Goal: Task Accomplishment & Management: Use online tool/utility

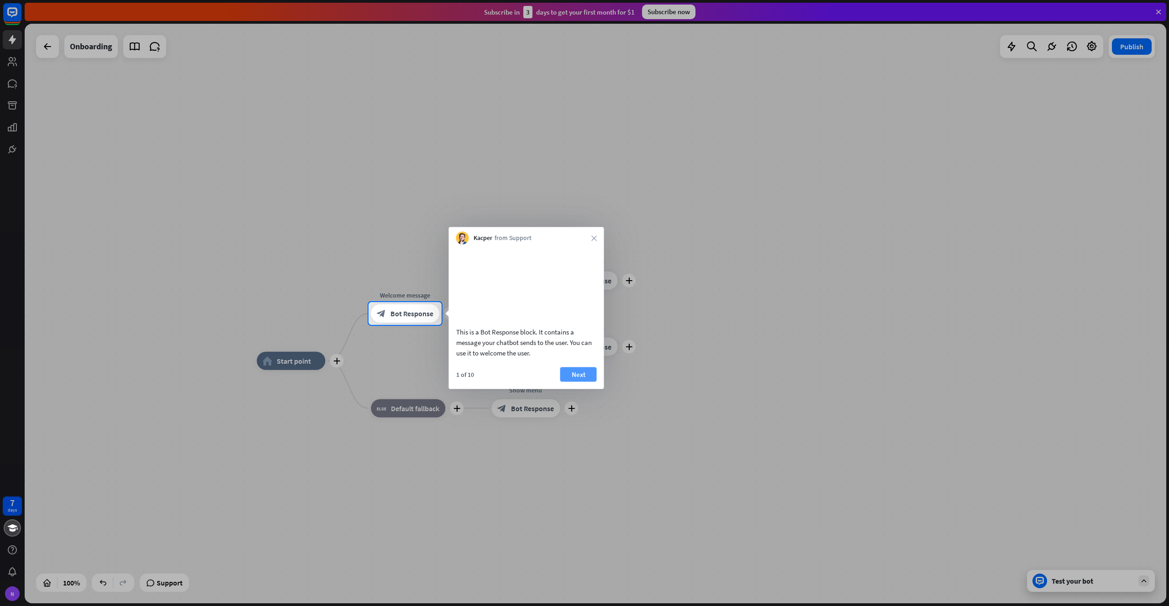
click at [577, 382] on button "Next" at bounding box center [578, 374] width 37 height 15
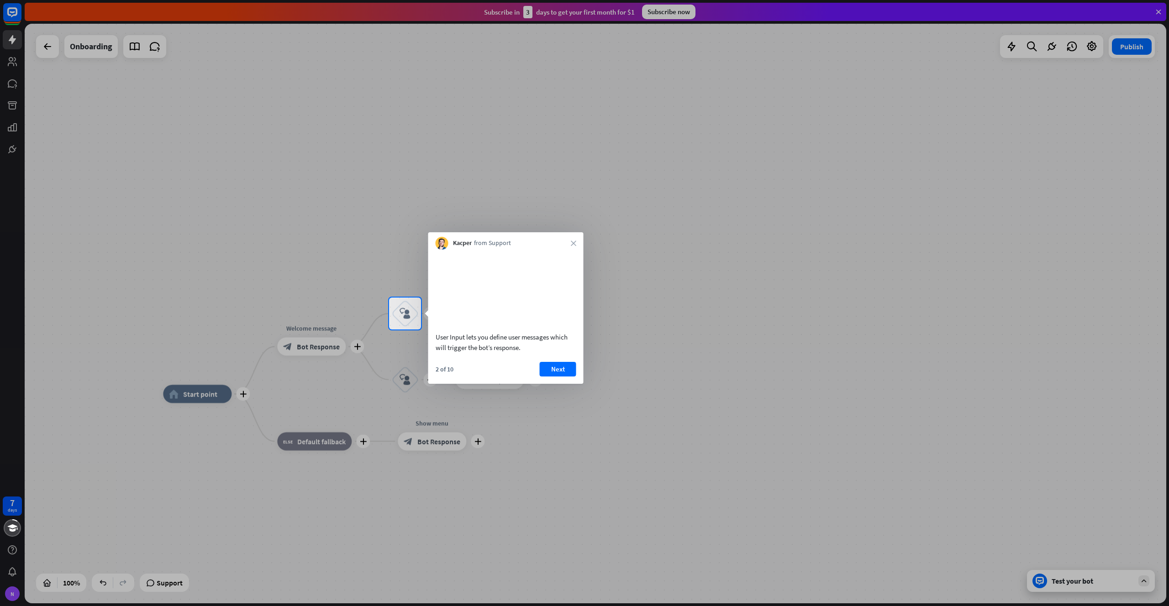
click at [573, 239] on div "Kacper from Support close" at bounding box center [505, 240] width 155 height 17
click at [572, 241] on icon "close" at bounding box center [573, 243] width 5 height 5
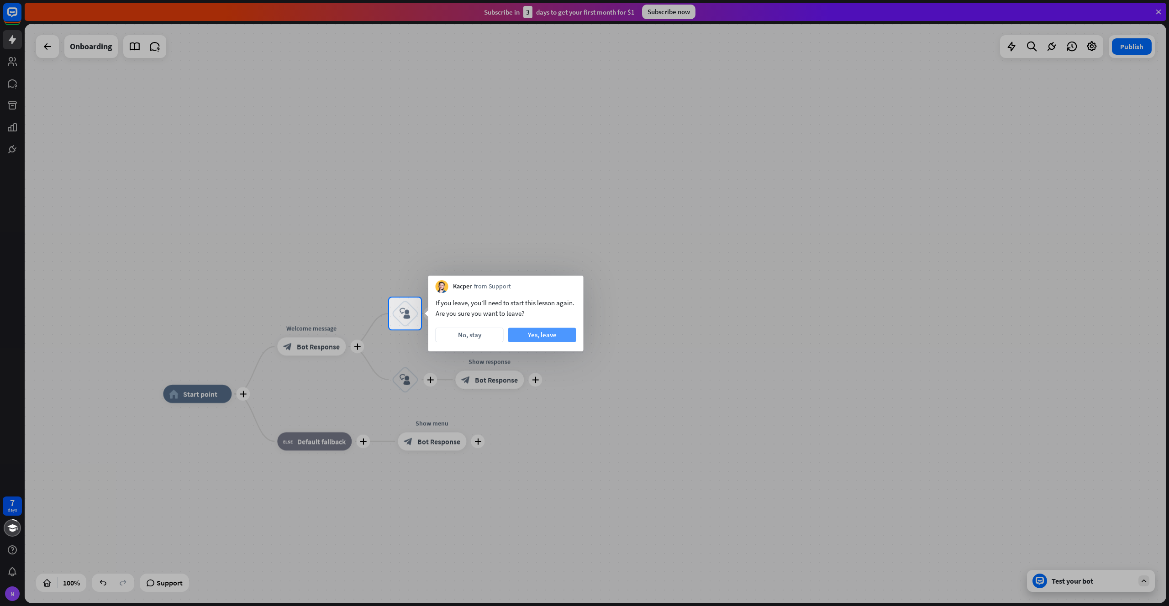
click at [536, 339] on button "Yes, leave" at bounding box center [542, 335] width 68 height 15
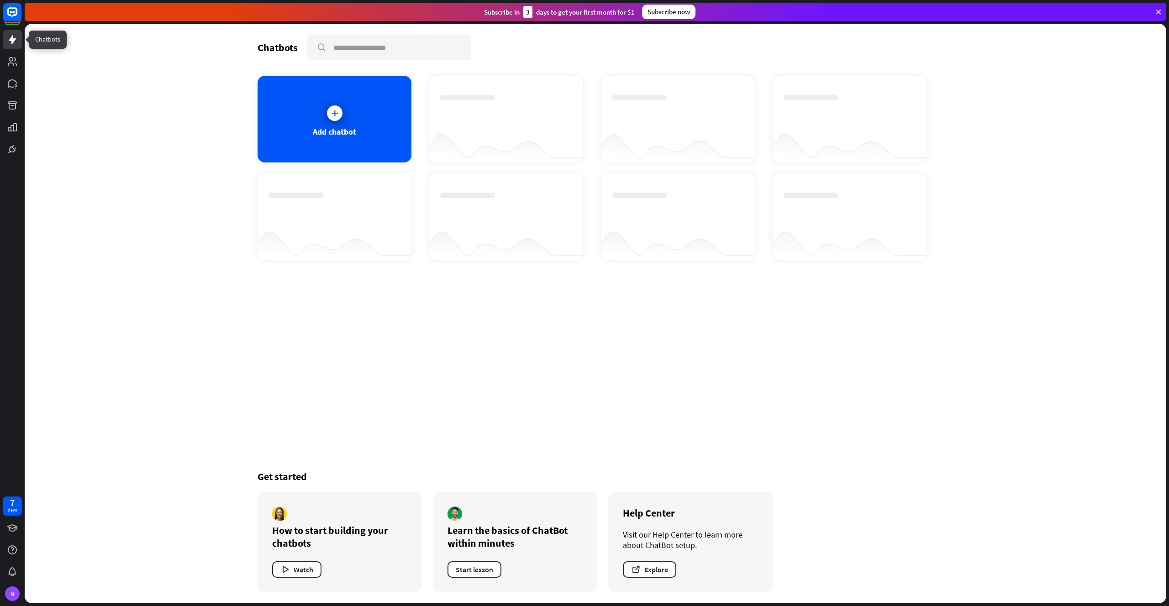
click at [13, 46] on link at bounding box center [12, 39] width 19 height 19
click at [17, 16] on rect at bounding box center [12, 12] width 20 height 20
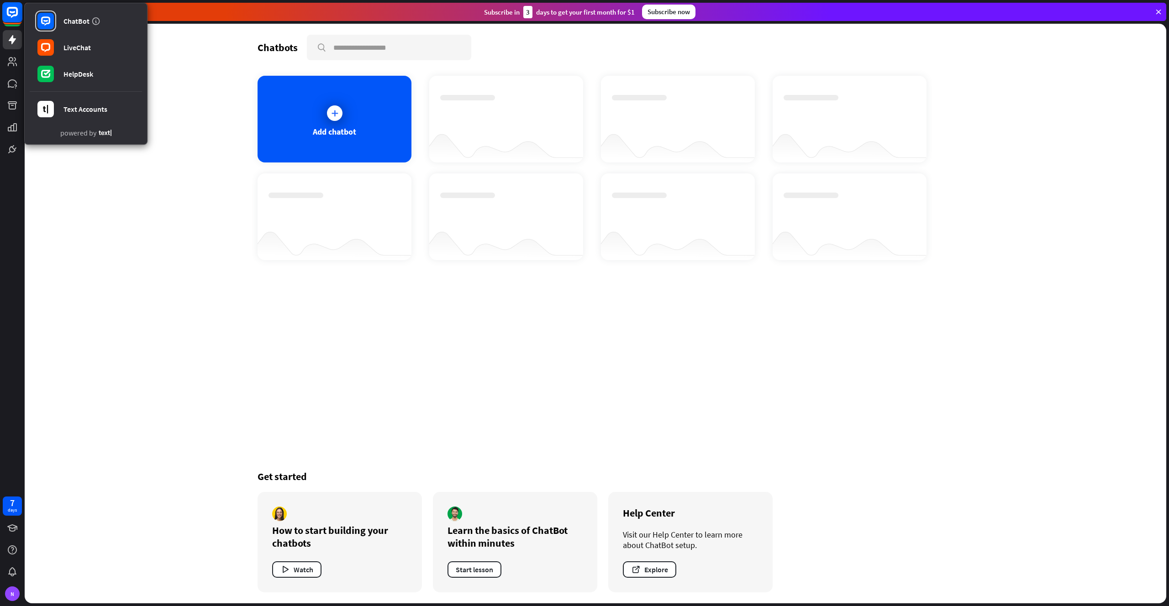
click at [5, 13] on rect at bounding box center [12, 12] width 20 height 20
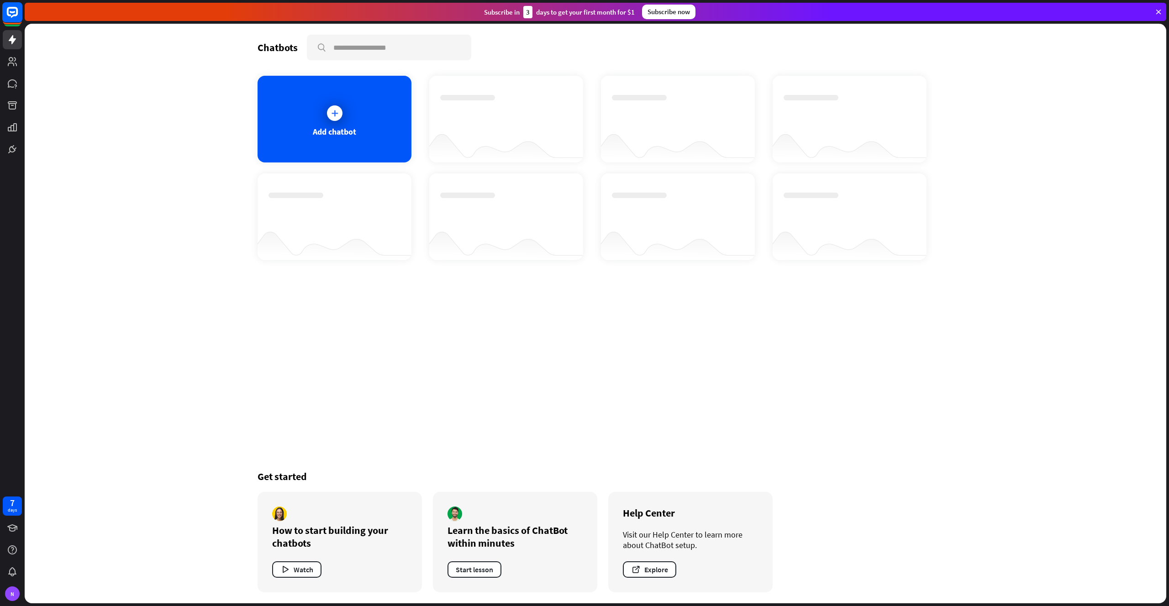
click at [5, 13] on rect at bounding box center [12, 12] width 20 height 20
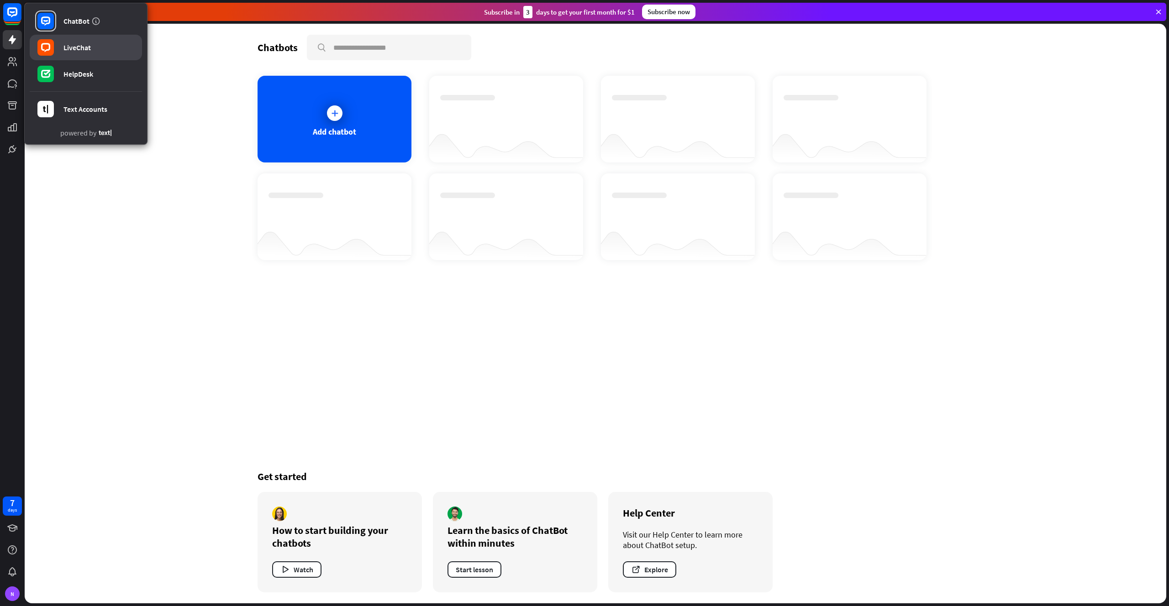
click at [78, 40] on link "LiveChat" at bounding box center [86, 48] width 112 height 26
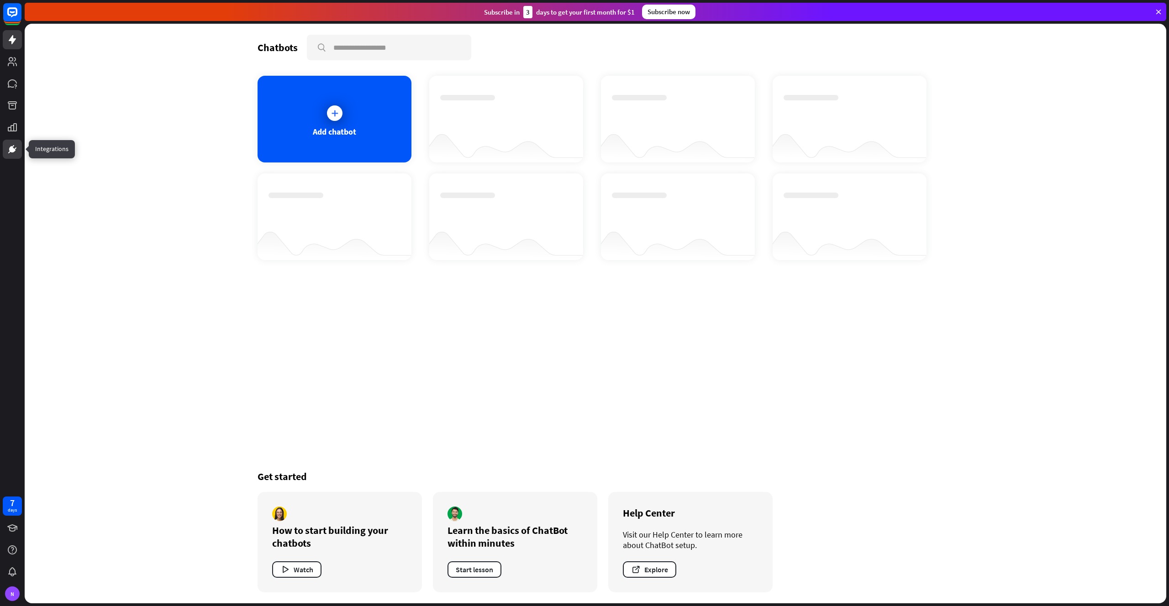
click at [17, 148] on icon at bounding box center [12, 149] width 11 height 11
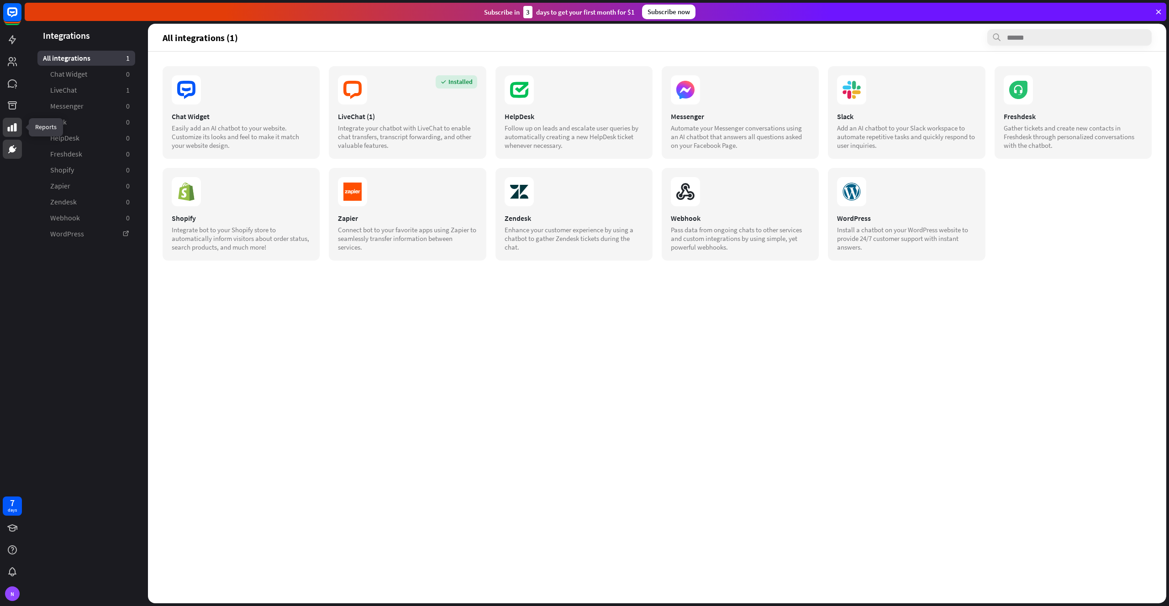
click at [13, 133] on link at bounding box center [12, 127] width 19 height 19
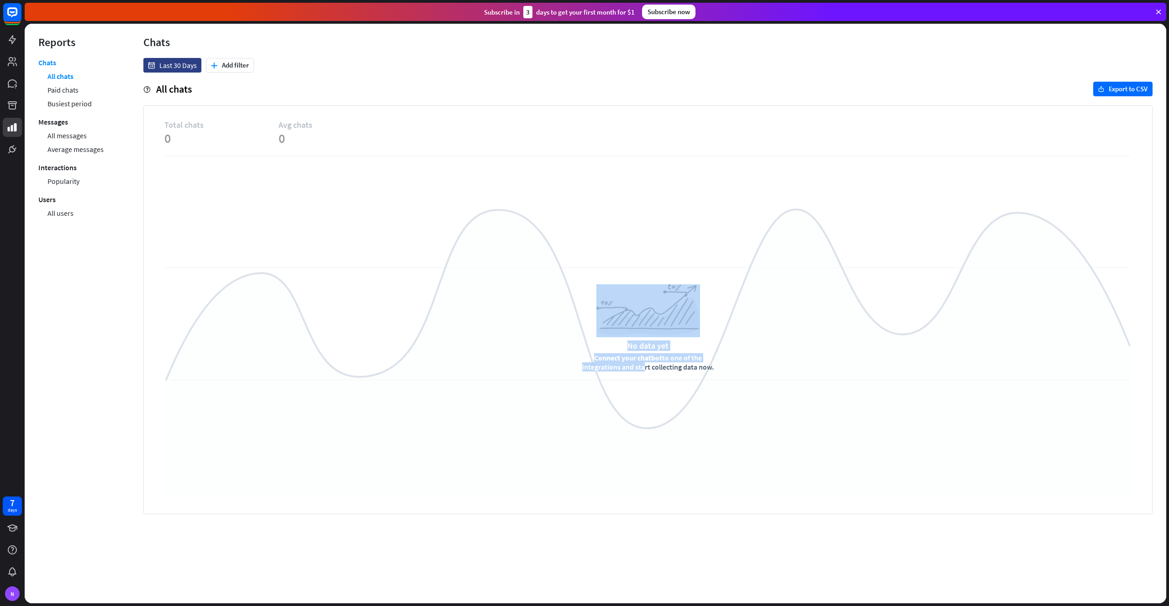
drag, startPoint x: 392, startPoint y: 209, endPoint x: 751, endPoint y: 356, distance: 387.8
click at [751, 356] on div "No data yet Connect your chatbot to one of the integrations and start collectin…" at bounding box center [647, 328] width 967 height 345
click at [790, 361] on div "No data yet Connect your chatbot to one of the integrations and start collectin…" at bounding box center [647, 328] width 967 height 345
click at [53, 90] on link "Paid chats" at bounding box center [62, 90] width 31 height 14
click at [68, 108] on link "Busiest period" at bounding box center [69, 104] width 44 height 14
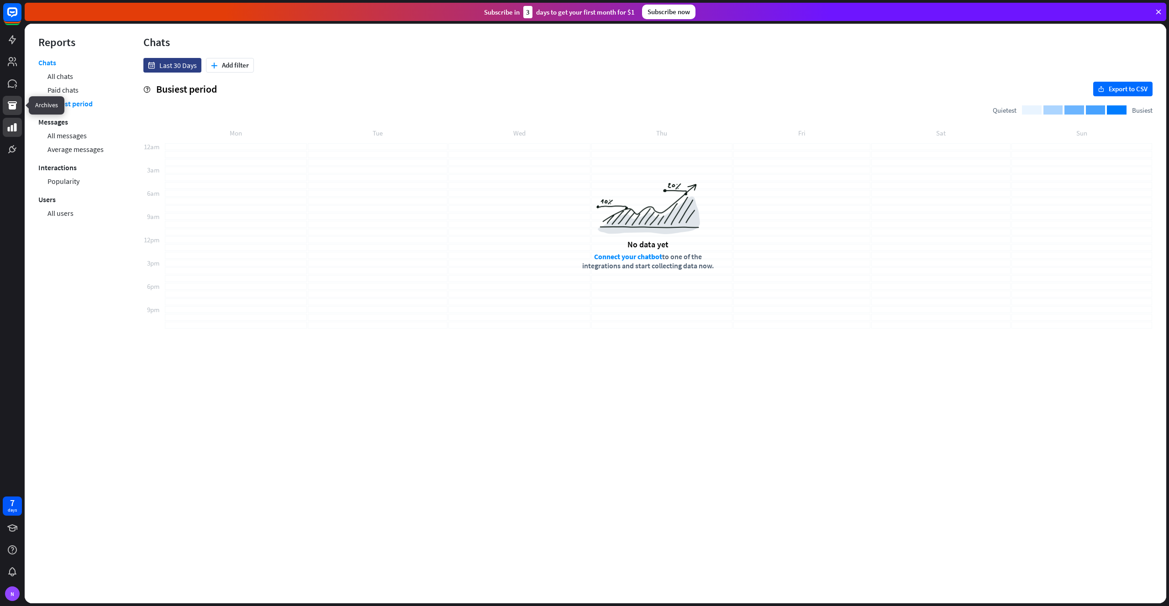
click at [11, 99] on link at bounding box center [12, 105] width 19 height 19
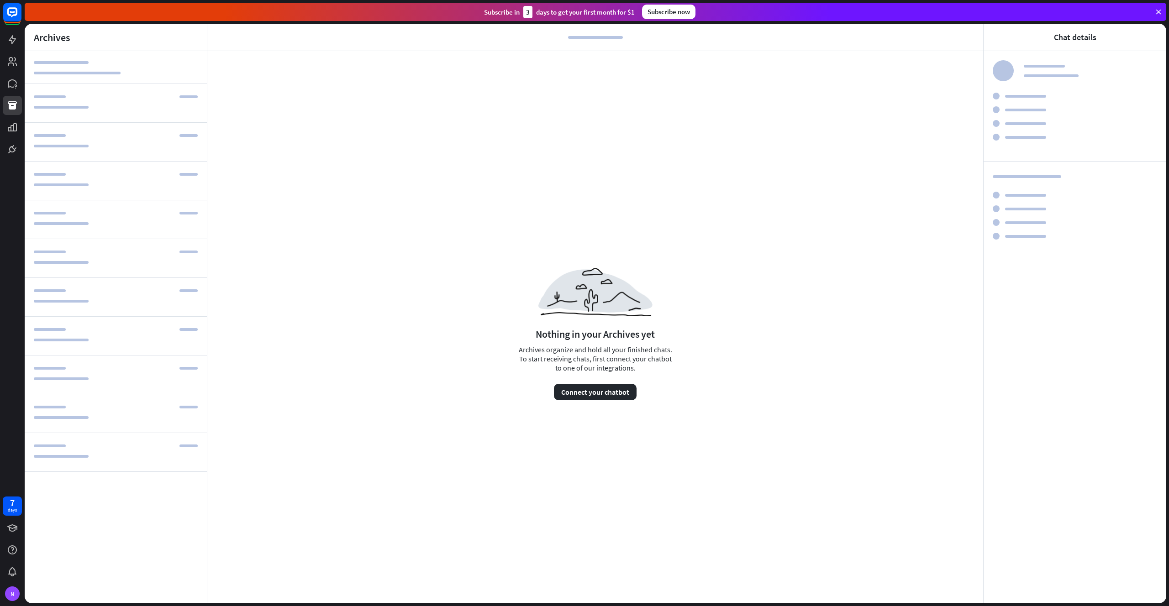
click at [23, 77] on div at bounding box center [12, 79] width 25 height 159
click at [8, 79] on icon at bounding box center [12, 83] width 11 height 11
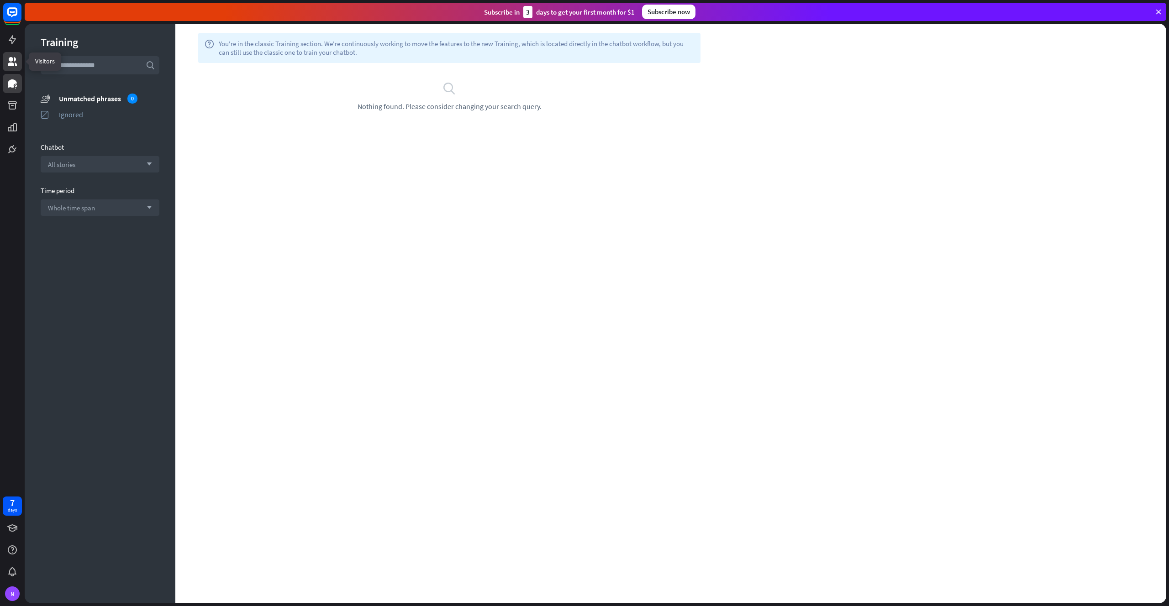
click at [4, 68] on link at bounding box center [12, 61] width 19 height 19
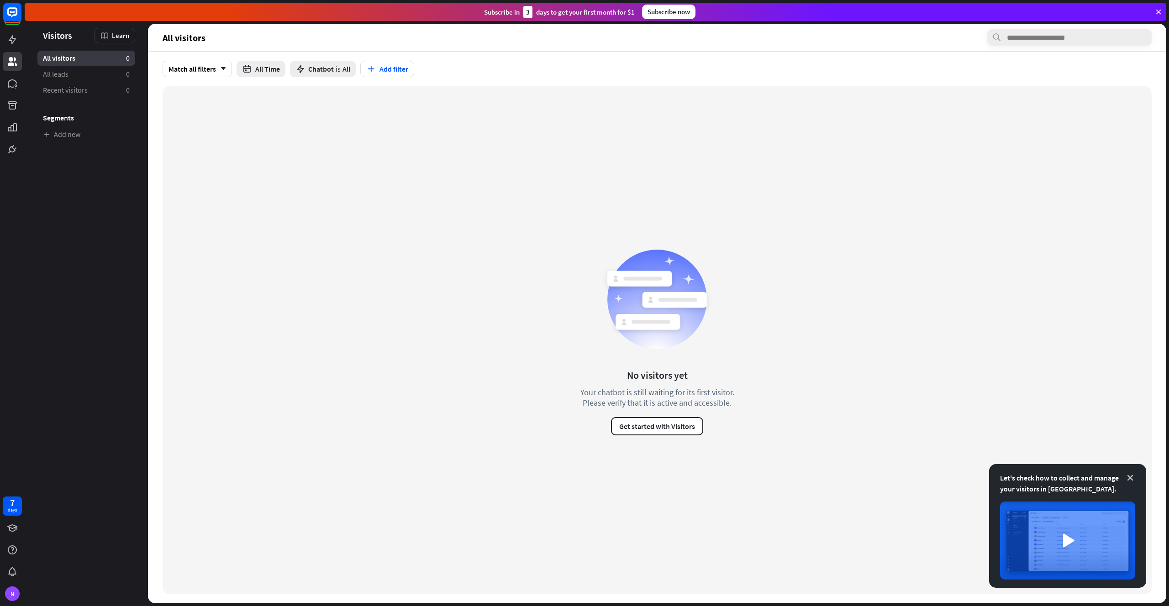
click at [1127, 478] on icon at bounding box center [1130, 478] width 9 height 9
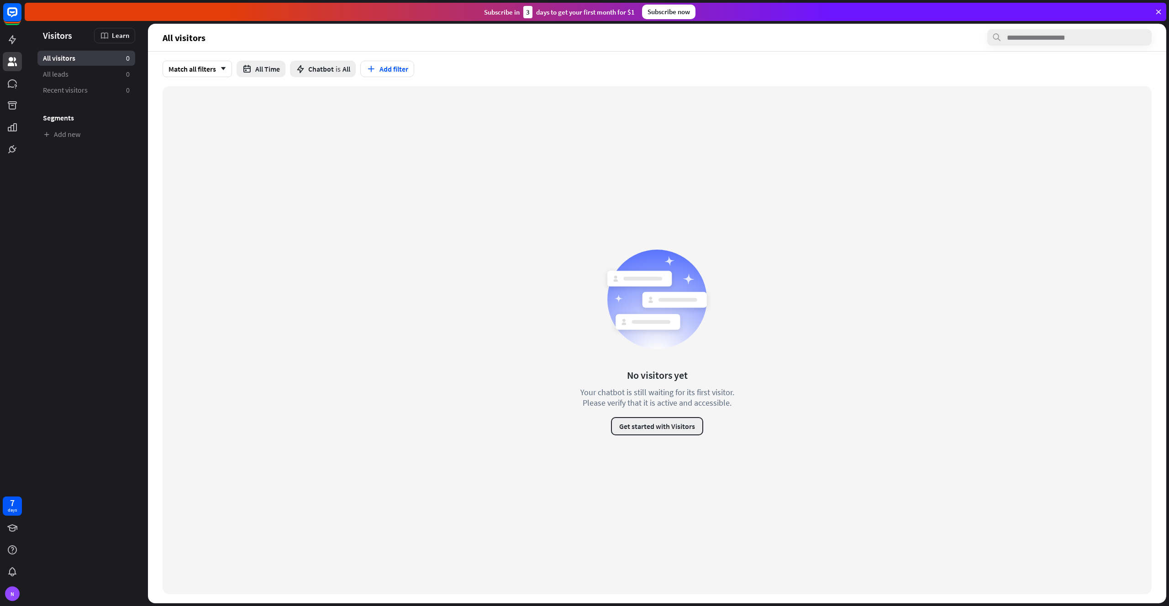
click at [689, 432] on button "Get started with Visitors" at bounding box center [657, 426] width 92 height 18
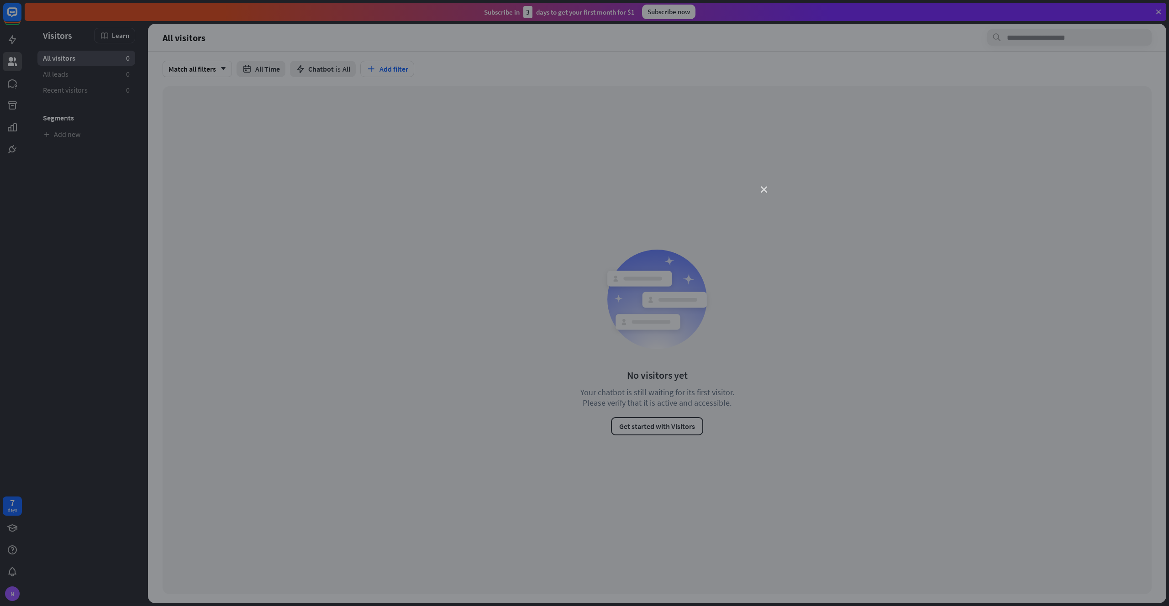
click at [762, 189] on icon "close" at bounding box center [764, 190] width 6 height 6
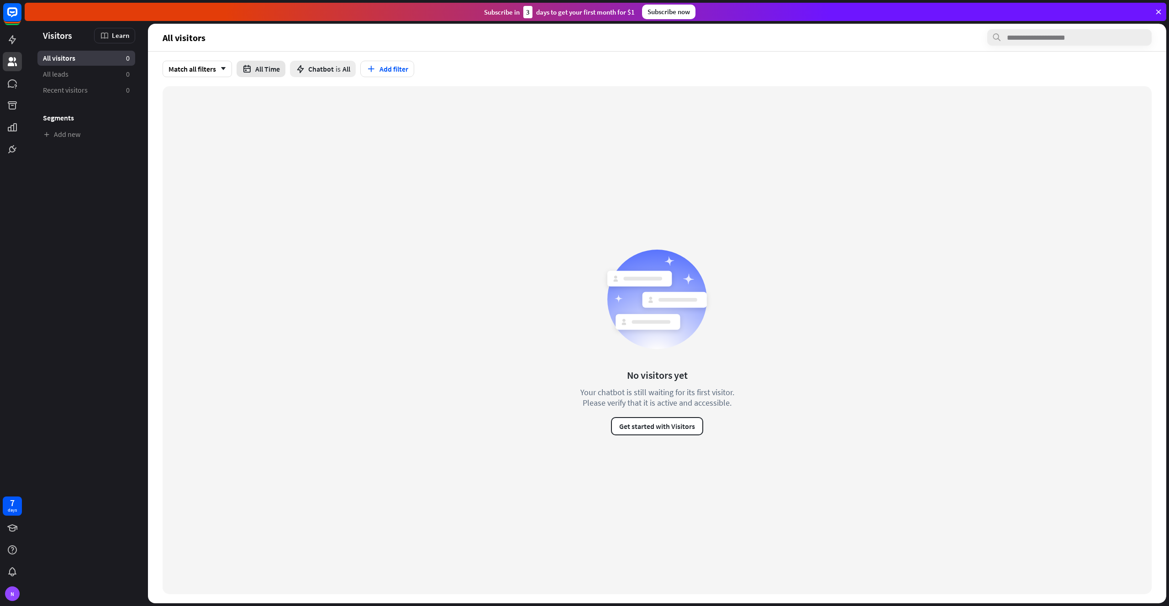
drag, startPoint x: 300, startPoint y: 73, endPoint x: 255, endPoint y: 73, distance: 45.2
click at [286, 73] on div "Match all filters arrow_down All Time Chatbot is All Add filter" at bounding box center [657, 69] width 989 height 16
click at [255, 73] on button "All Time" at bounding box center [261, 69] width 49 height 16
click at [315, 75] on div "Chatbot is All" at bounding box center [323, 69] width 66 height 16
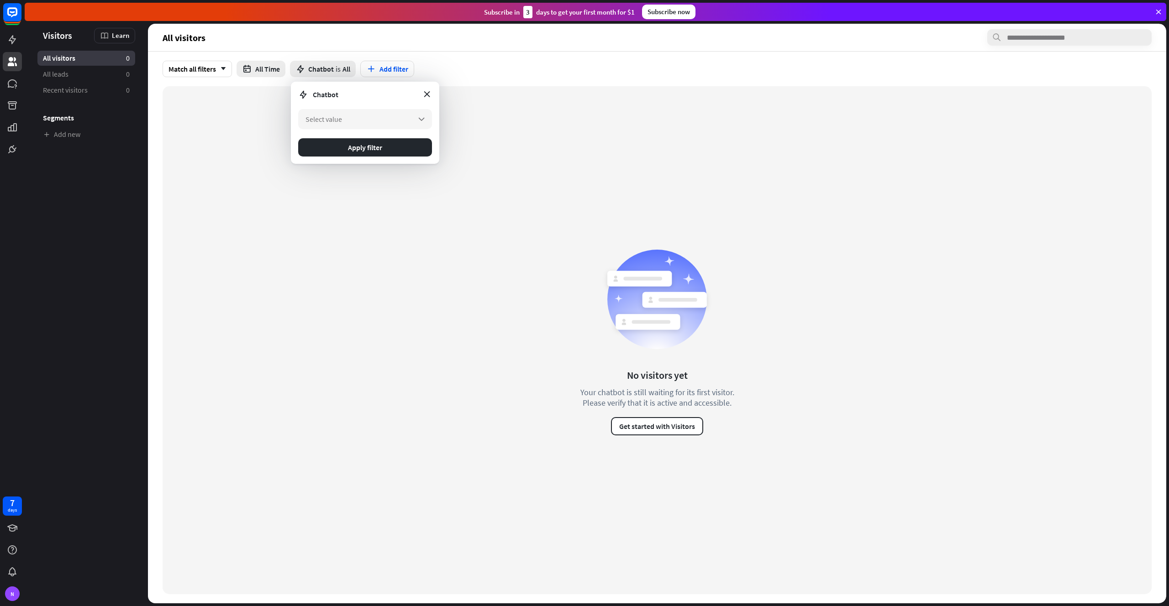
click at [67, 43] on aside "Visitors Learn All visitors 0 All leads 0 Recent visitors 0 Segments Add new" at bounding box center [86, 314] width 123 height 580
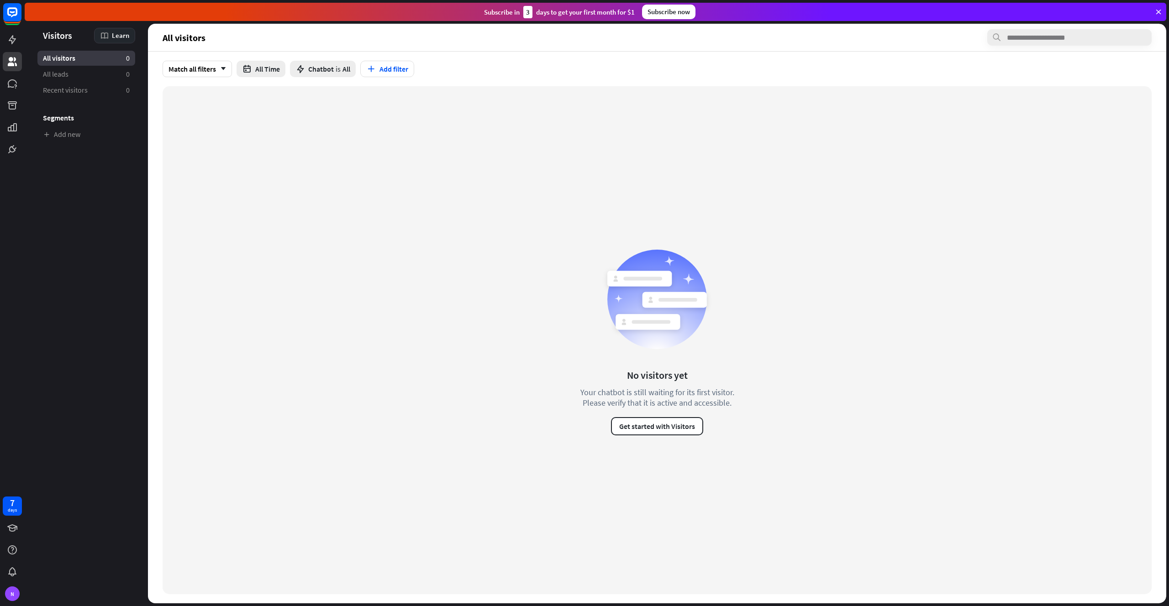
click at [111, 34] on div "Learn" at bounding box center [114, 36] width 41 height 16
click at [18, 41] on link at bounding box center [12, 39] width 19 height 19
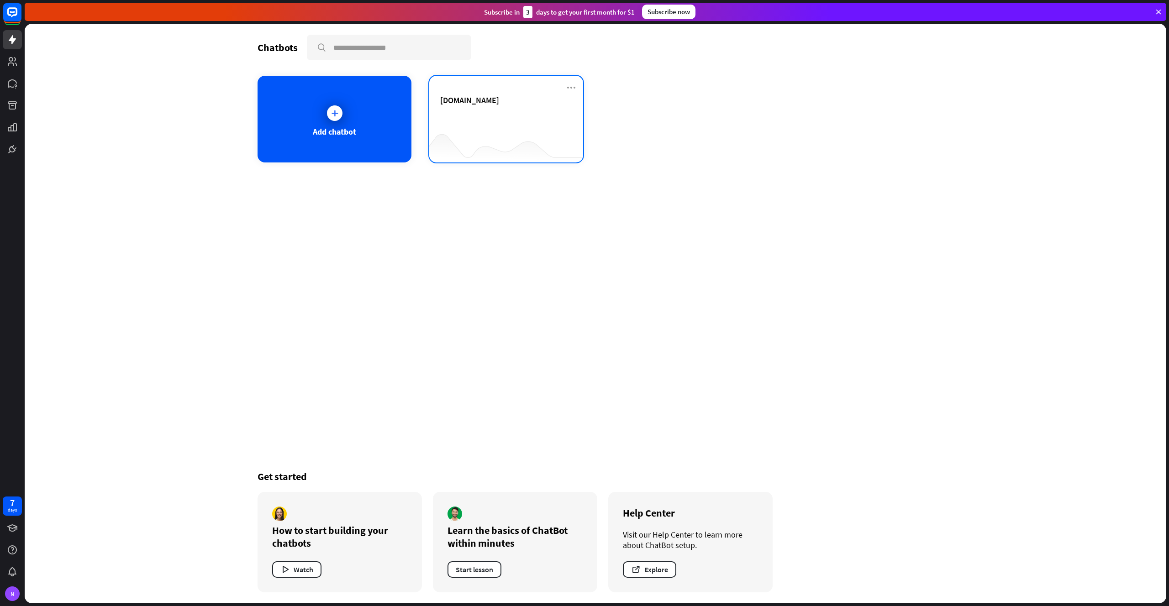
click at [511, 137] on div at bounding box center [506, 144] width 154 height 35
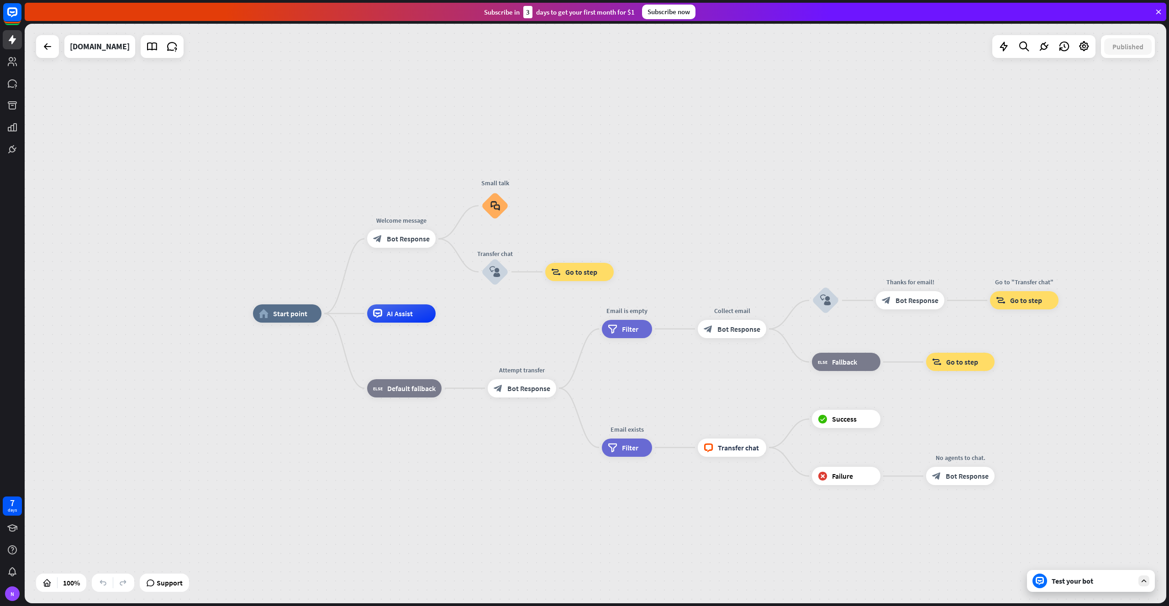
click at [1116, 577] on div "Test your bot" at bounding box center [1093, 581] width 82 height 9
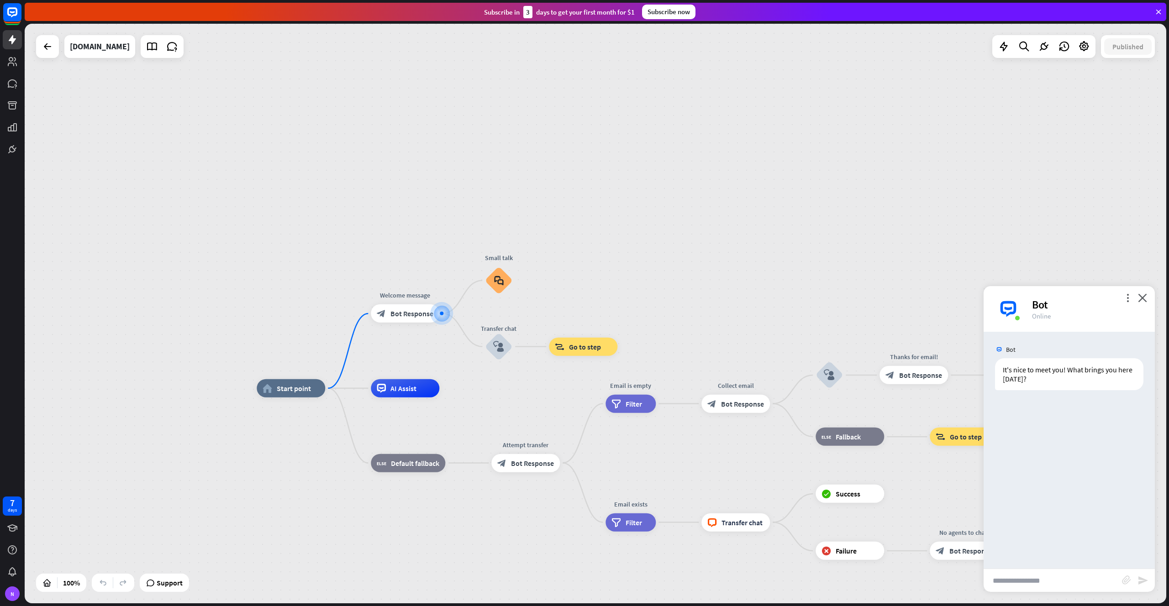
click at [1090, 585] on input "text" at bounding box center [1053, 580] width 138 height 23
type input "******"
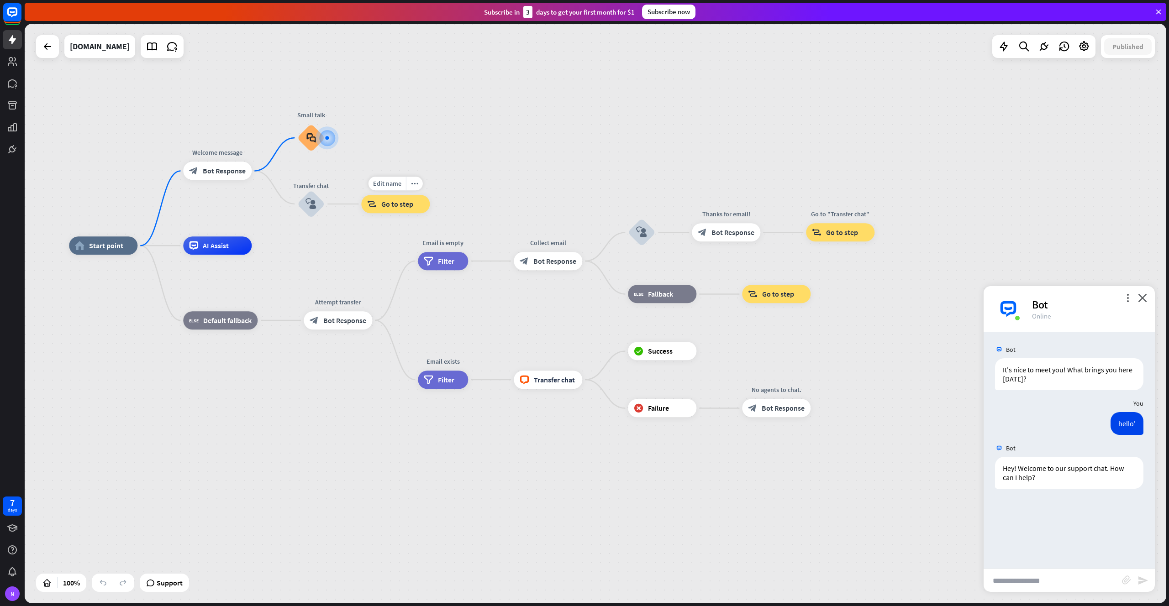
drag, startPoint x: 334, startPoint y: 134, endPoint x: 356, endPoint y: 182, distance: 52.1
drag, startPoint x: 336, startPoint y: 137, endPoint x: 376, endPoint y: 143, distance: 40.6
click at [336, 138] on icon "plus" at bounding box center [336, 138] width 7 height 6
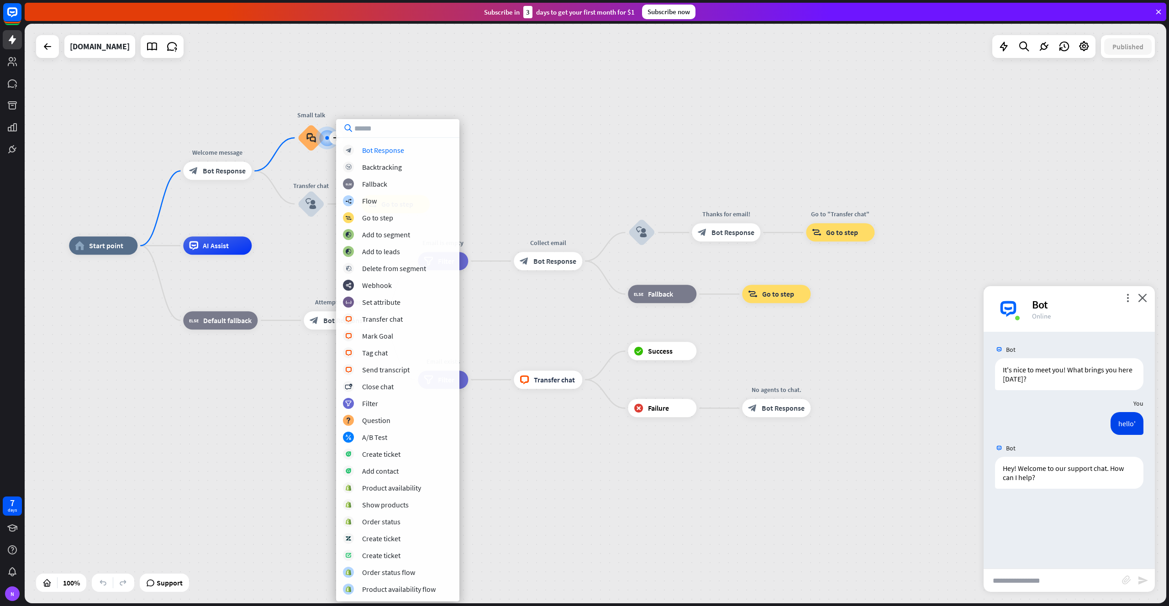
click at [462, 138] on div "home_2 Start point Welcome message block_bot_response Bot Response plus Small t…" at bounding box center [596, 314] width 1142 height 580
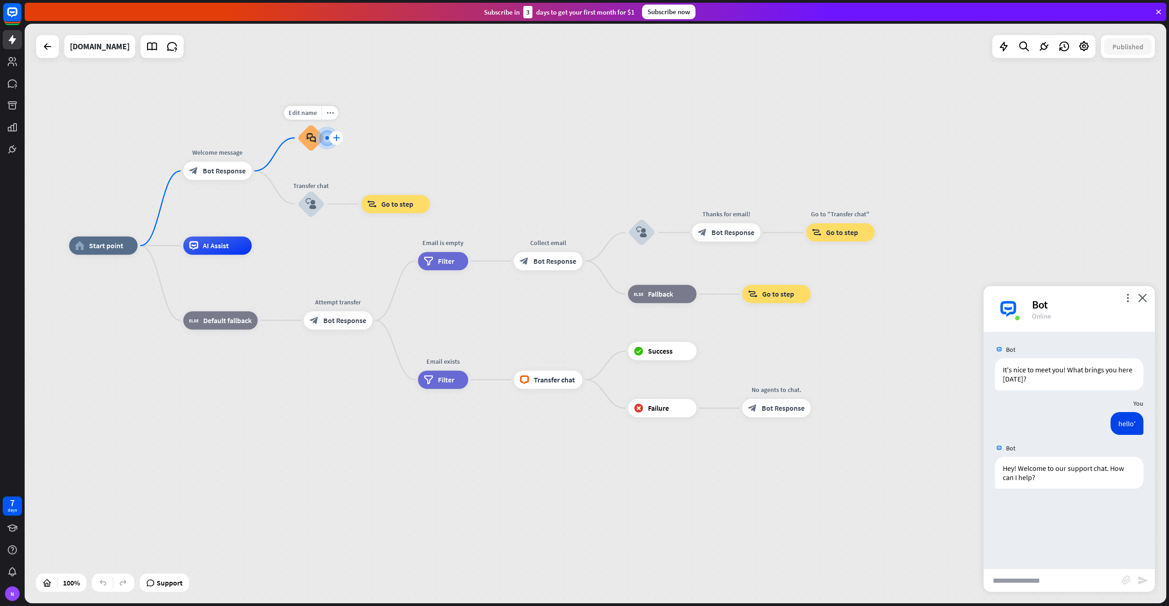
click at [330, 137] on div "plus" at bounding box center [336, 138] width 14 height 14
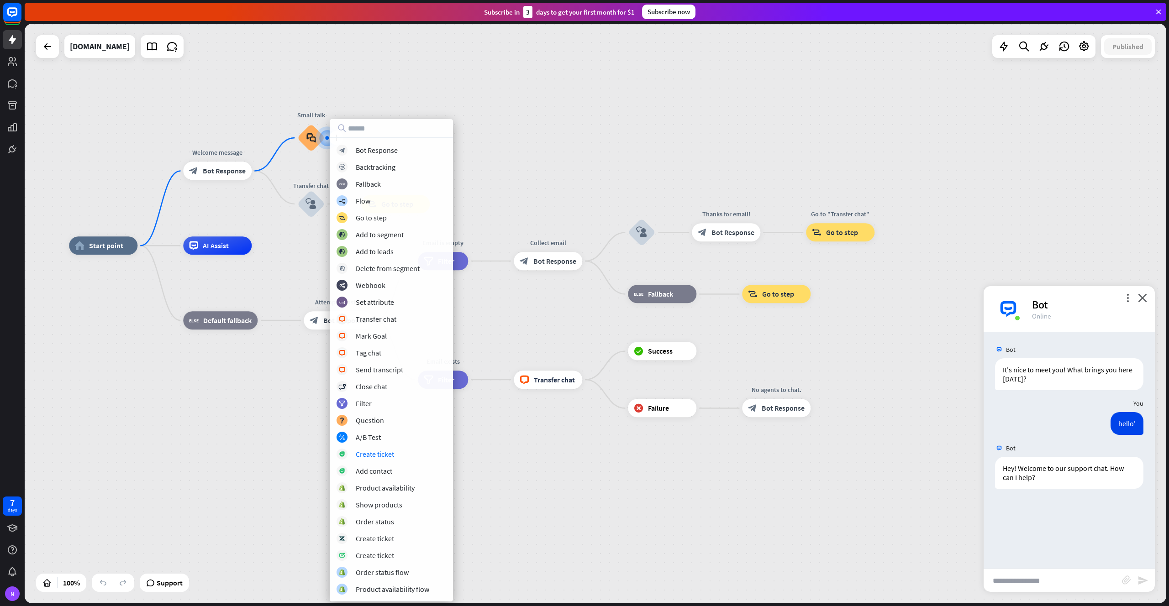
click at [151, 528] on div "home_2 Start point Welcome message block_bot_response Bot Response plus Small t…" at bounding box center [640, 536] width 1142 height 580
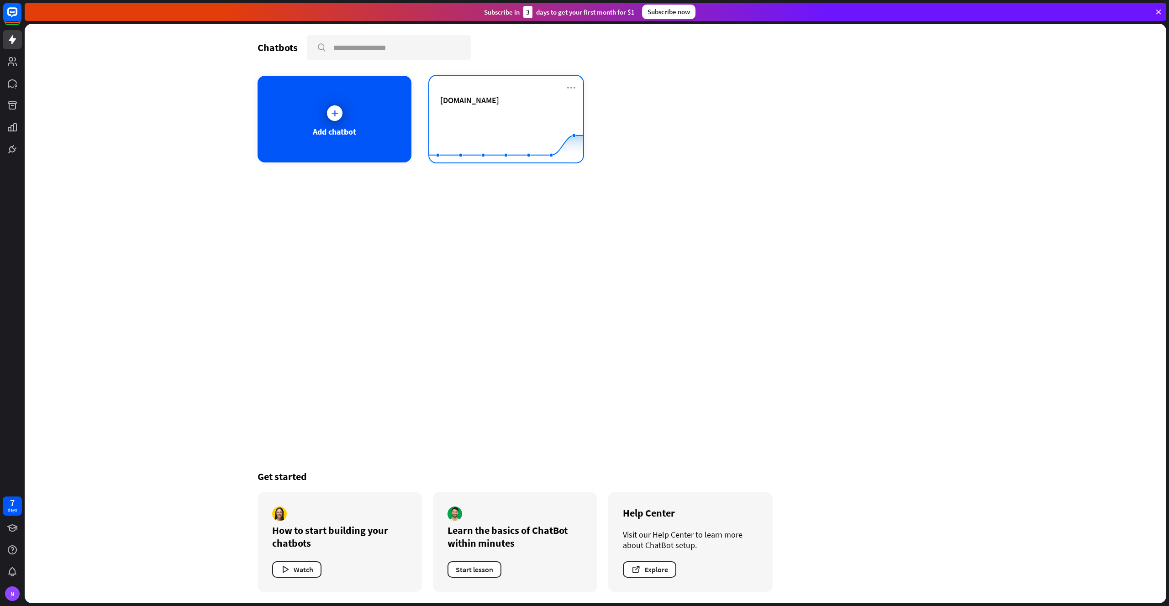
click at [466, 108] on div "[DOMAIN_NAME]" at bounding box center [506, 111] width 132 height 32
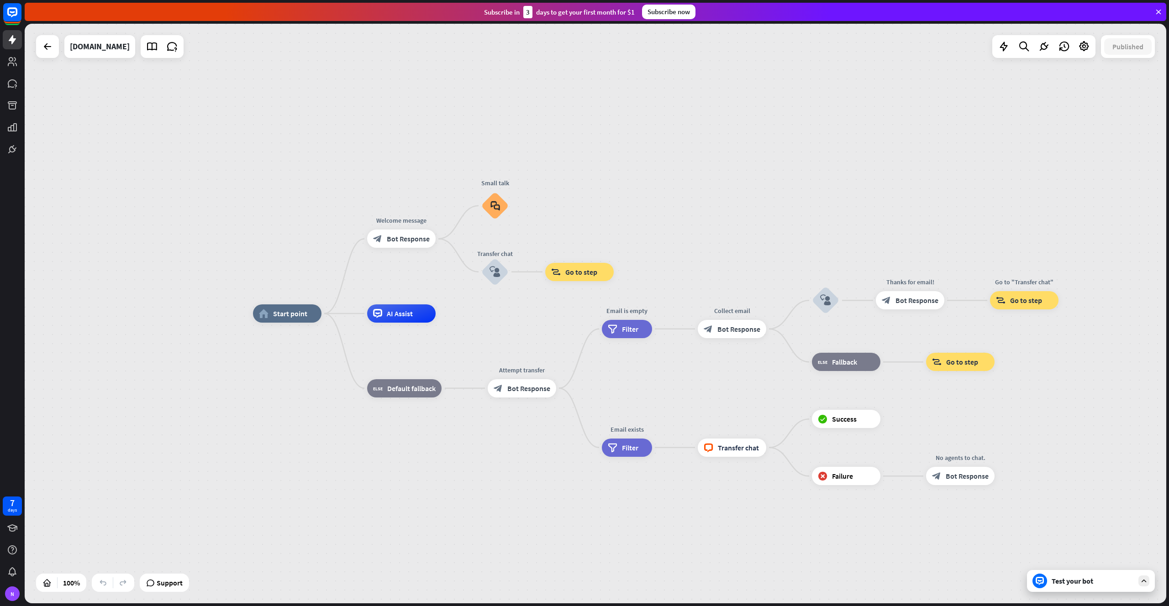
click at [1147, 579] on icon at bounding box center [1144, 581] width 8 height 8
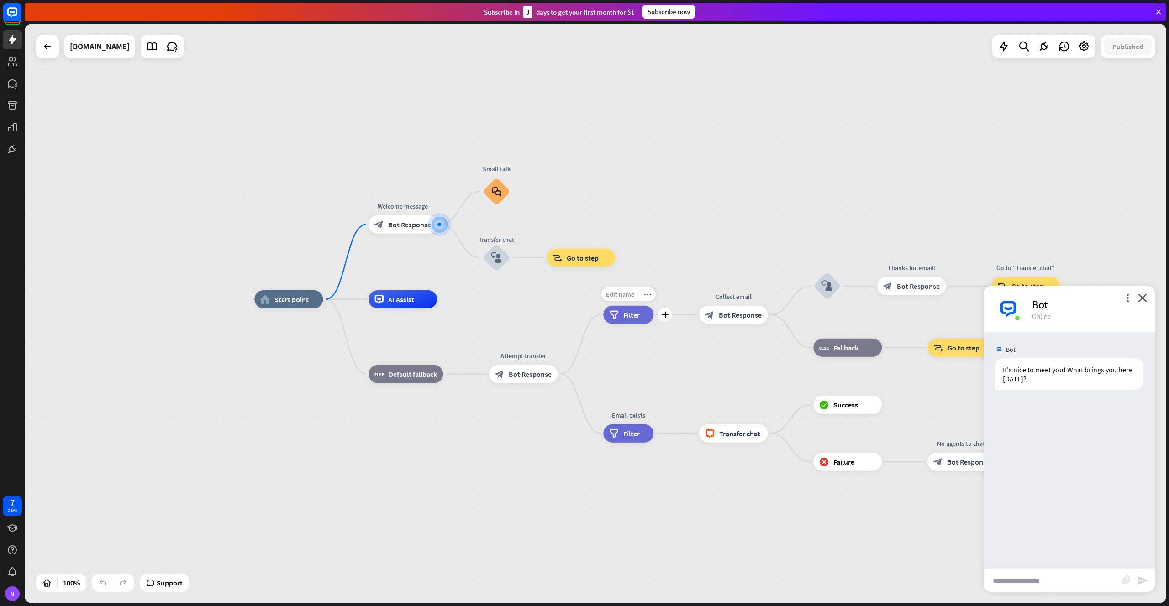
click at [618, 294] on span "Edit name" at bounding box center [620, 294] width 28 height 8
click at [694, 292] on div "Collect email" at bounding box center [733, 296] width 82 height 9
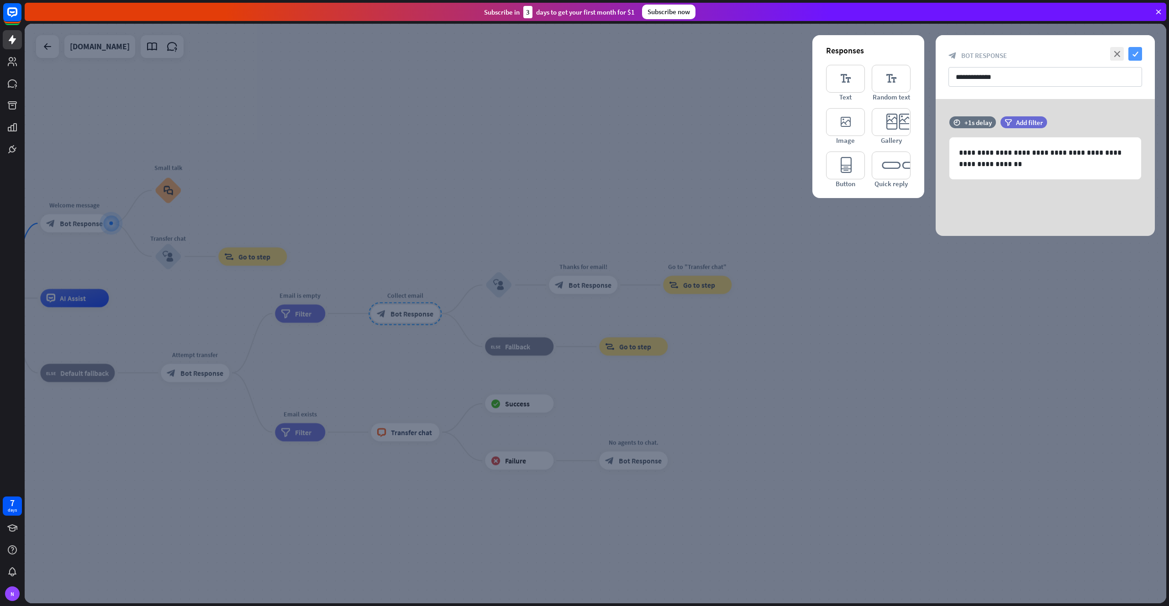
click at [1138, 53] on icon "check" at bounding box center [1135, 54] width 14 height 14
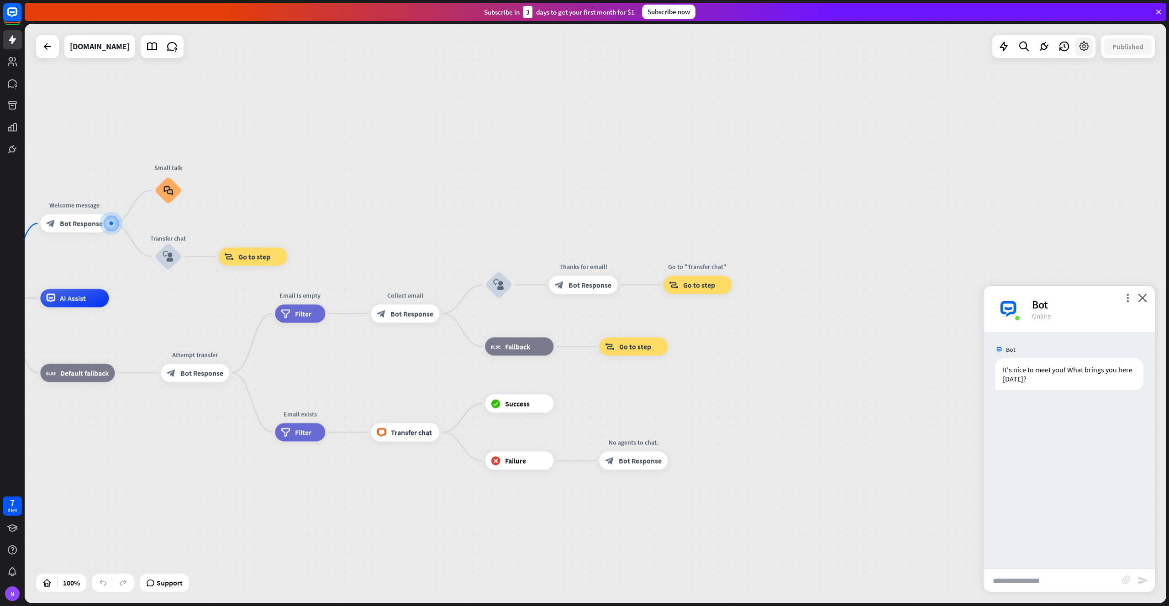
click at [1079, 53] on div at bounding box center [1084, 46] width 18 height 18
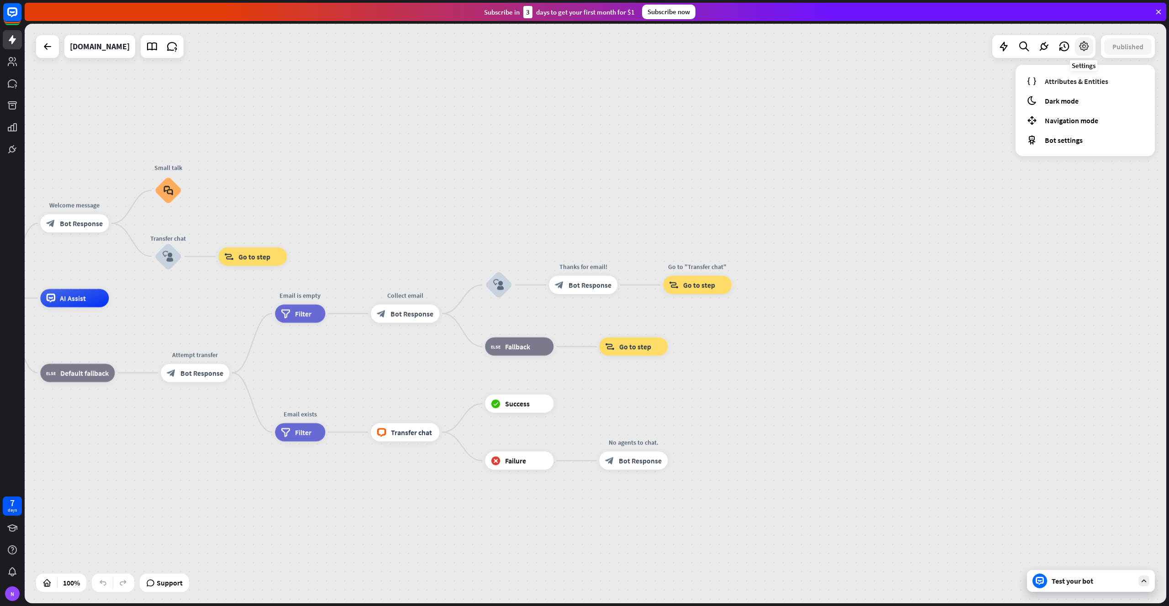
click at [1085, 48] on icon at bounding box center [1084, 47] width 12 height 12
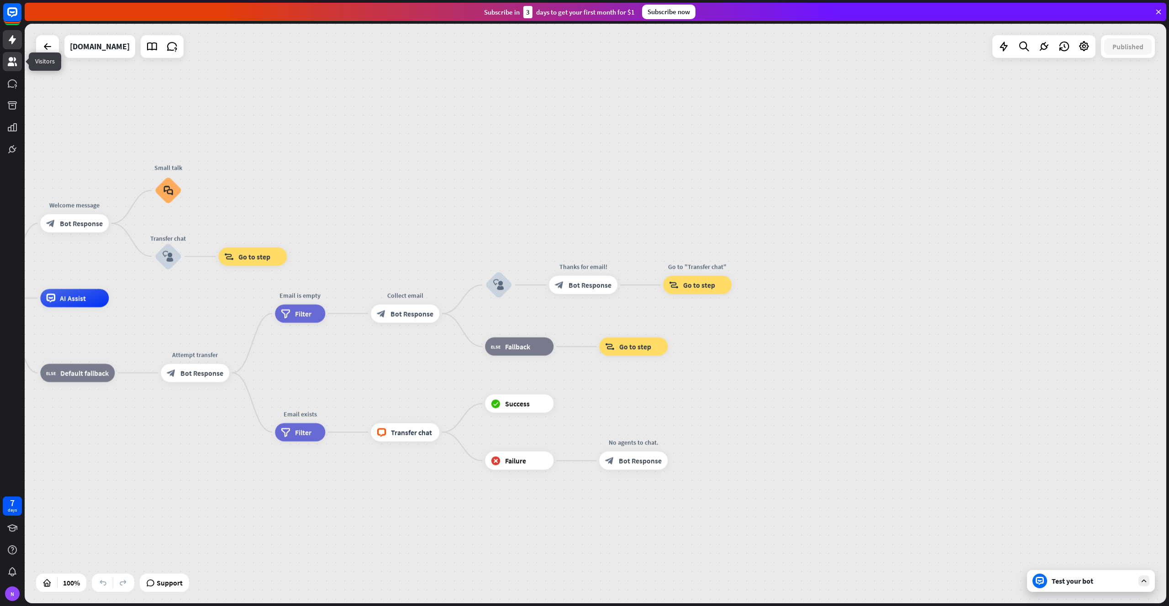
click at [12, 56] on icon at bounding box center [12, 61] width 11 height 11
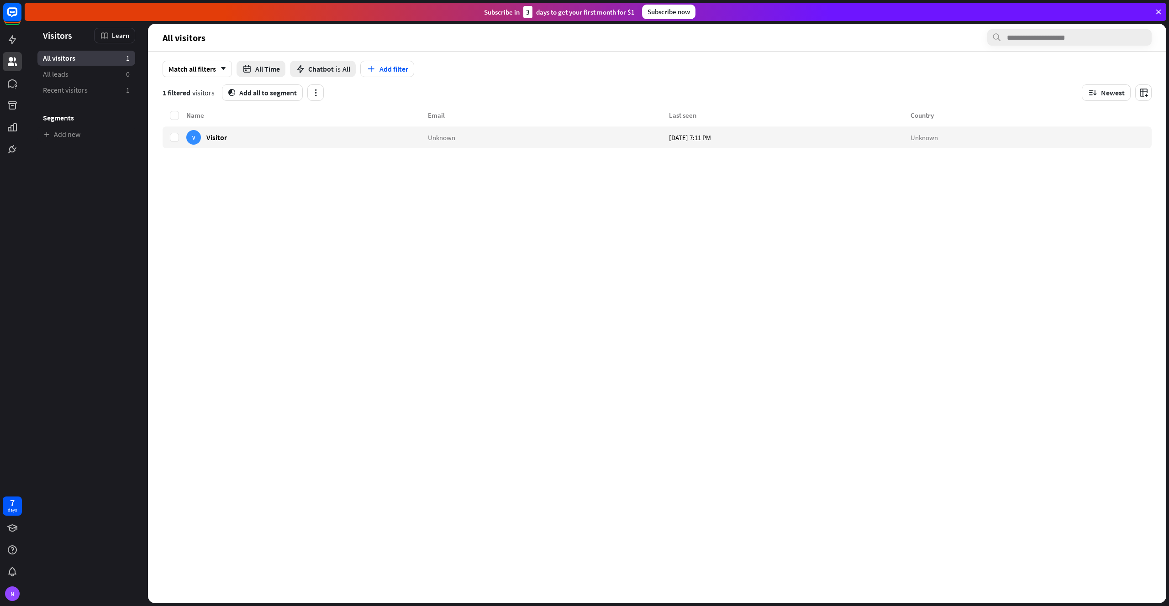
drag, startPoint x: 147, startPoint y: 239, endPoint x: 168, endPoint y: 238, distance: 21.0
click at [168, 238] on div "Visitors Learn All visitors 1 All leads 0 Recent visitors 1 Segments Add new Al…" at bounding box center [596, 314] width 1142 height 580
click at [157, 241] on section "Name Email Last seen Country V Visitor Unknown [DATE] 7:11 PM Unknown" at bounding box center [657, 357] width 1018 height 494
click at [53, 78] on span "All leads" at bounding box center [56, 74] width 26 height 10
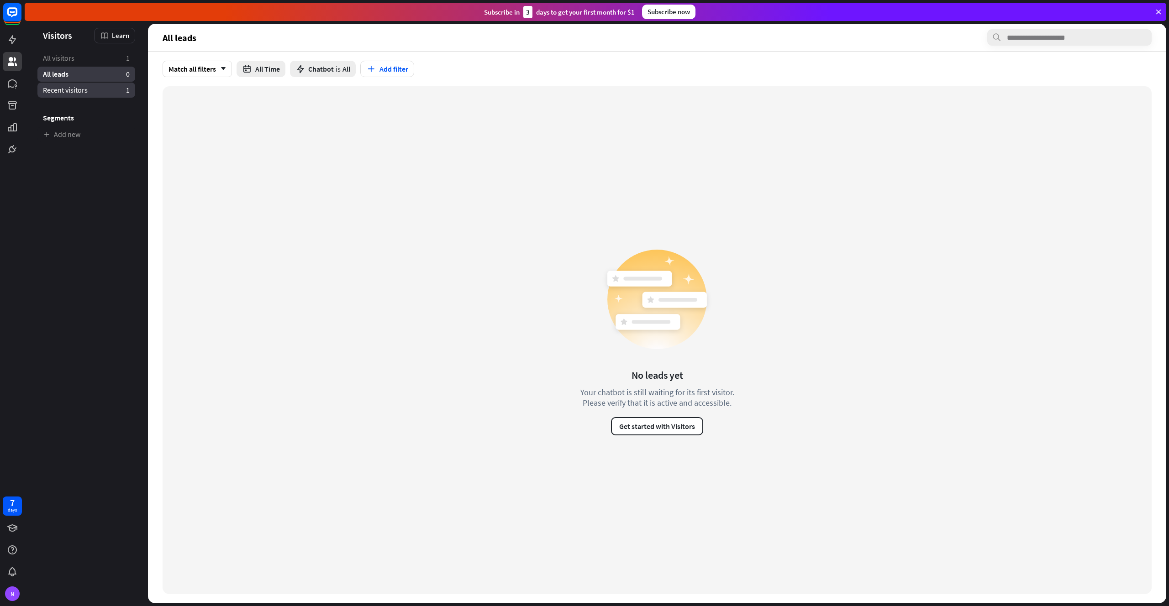
click at [65, 96] on link "Recent visitors 1" at bounding box center [86, 90] width 98 height 15
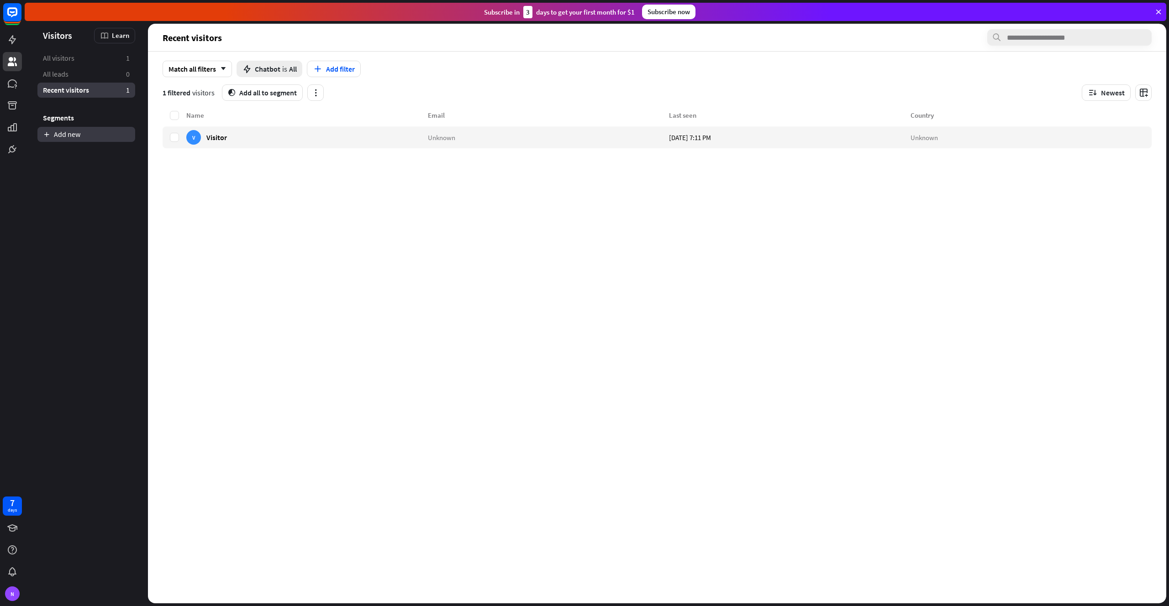
click at [118, 140] on link "Add new" at bounding box center [86, 134] width 98 height 15
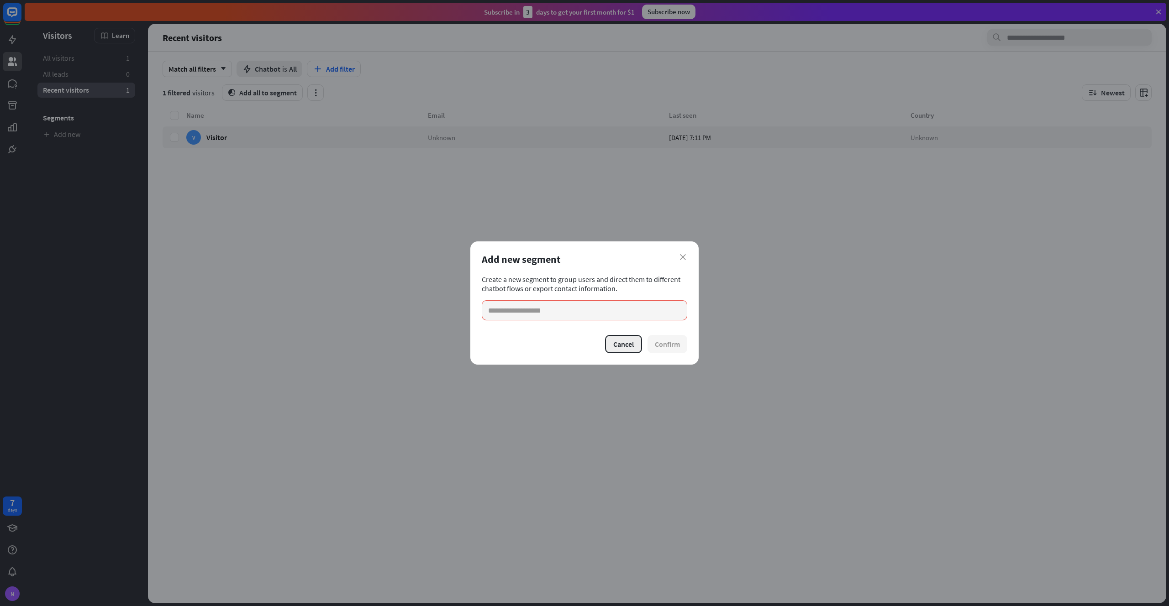
click at [623, 336] on button "Cancel" at bounding box center [623, 344] width 37 height 18
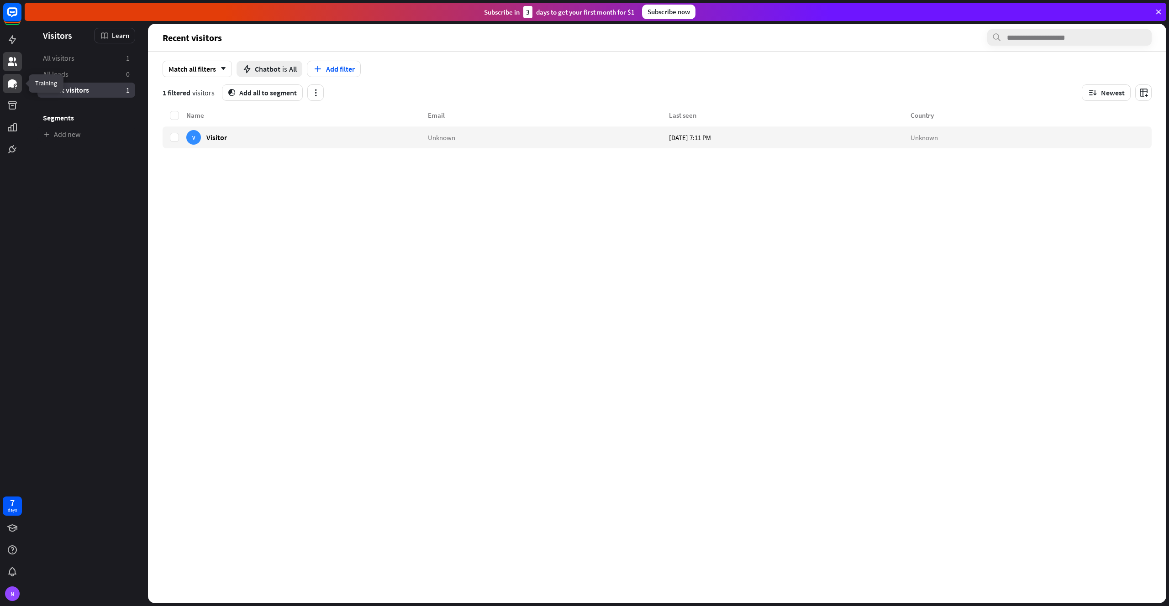
click at [8, 79] on icon at bounding box center [12, 83] width 11 height 11
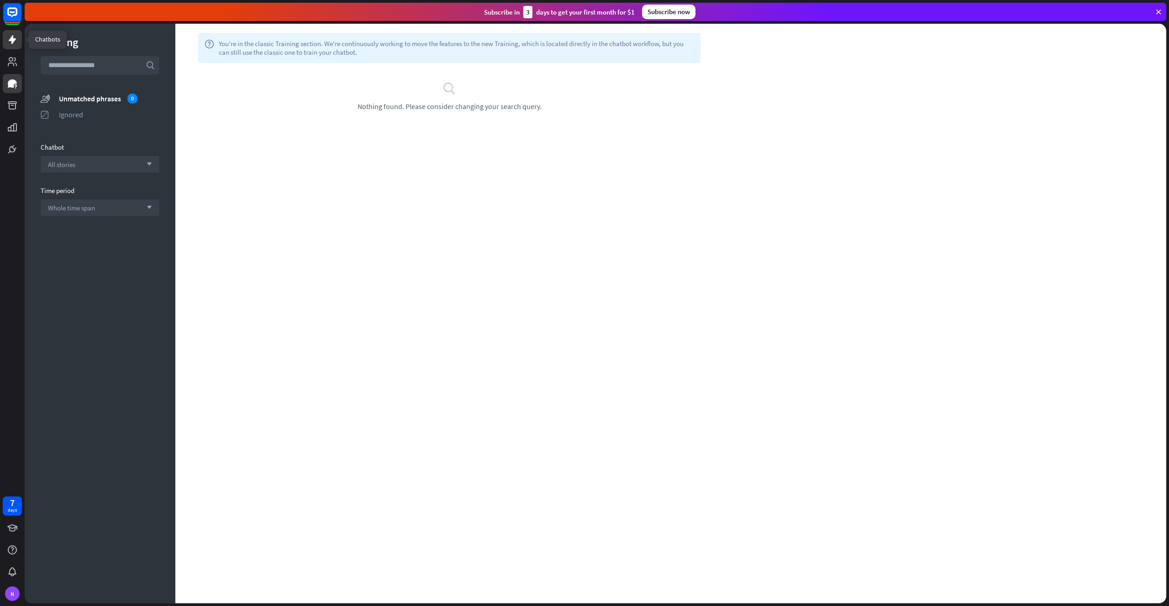
click at [10, 39] on icon at bounding box center [12, 39] width 11 height 11
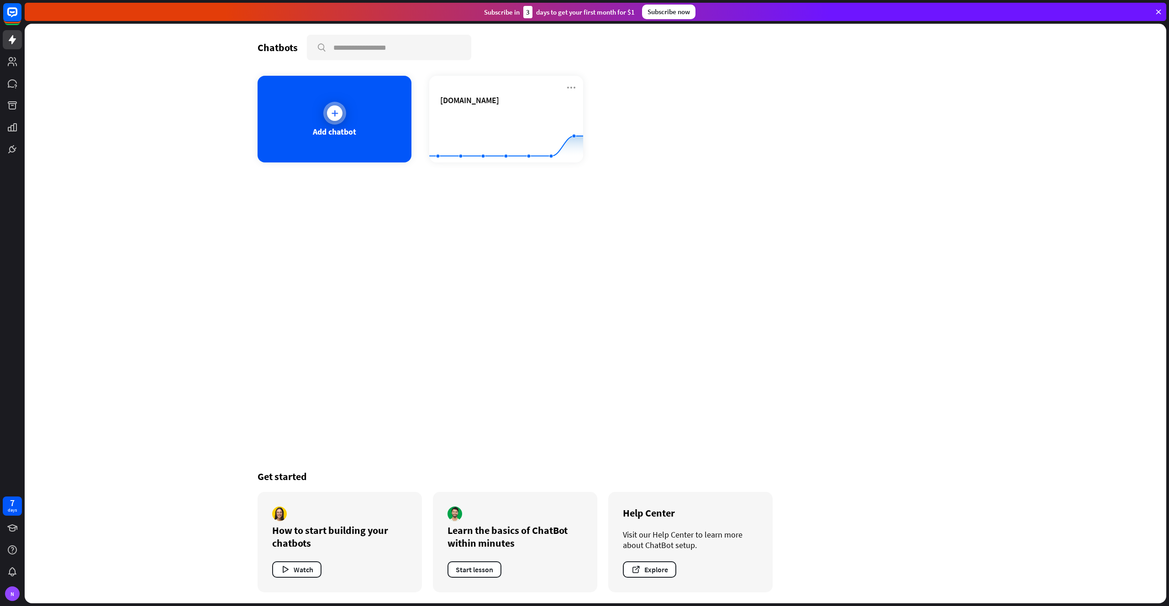
click at [344, 120] on div "Add chatbot" at bounding box center [335, 119] width 154 height 87
